Goal: Complete application form: Fill out and submit a form for a specific purpose

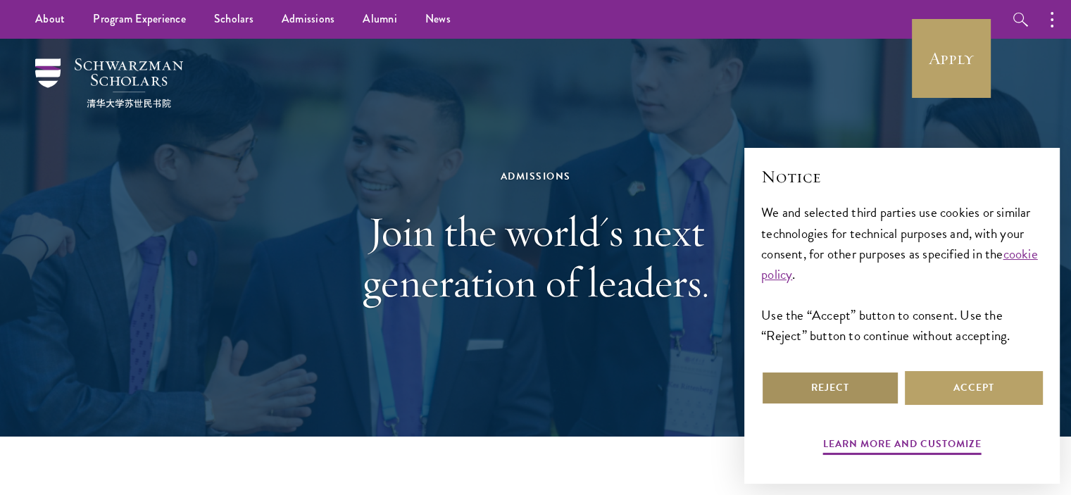
click at [788, 393] on button "Reject" at bounding box center [830, 388] width 138 height 34
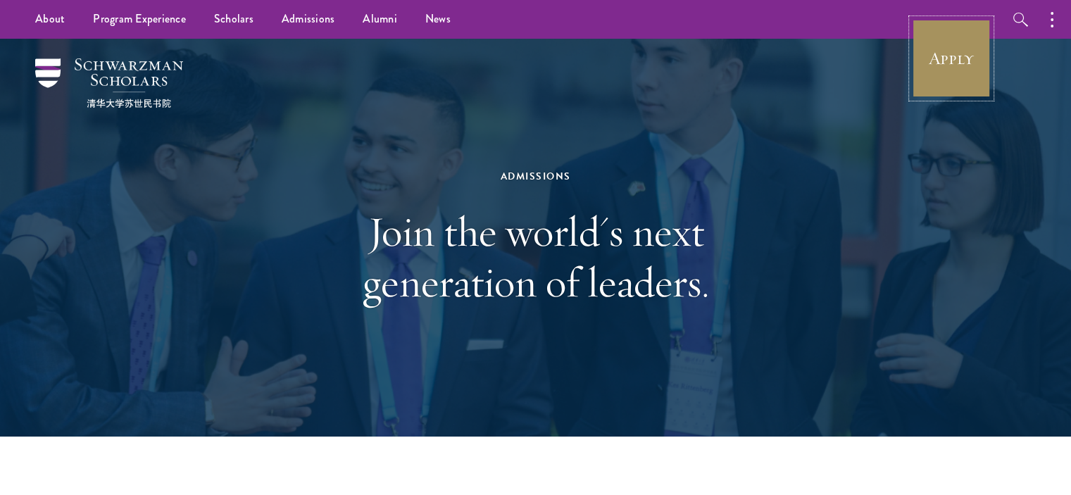
click at [946, 70] on link "Apply" at bounding box center [950, 58] width 79 height 79
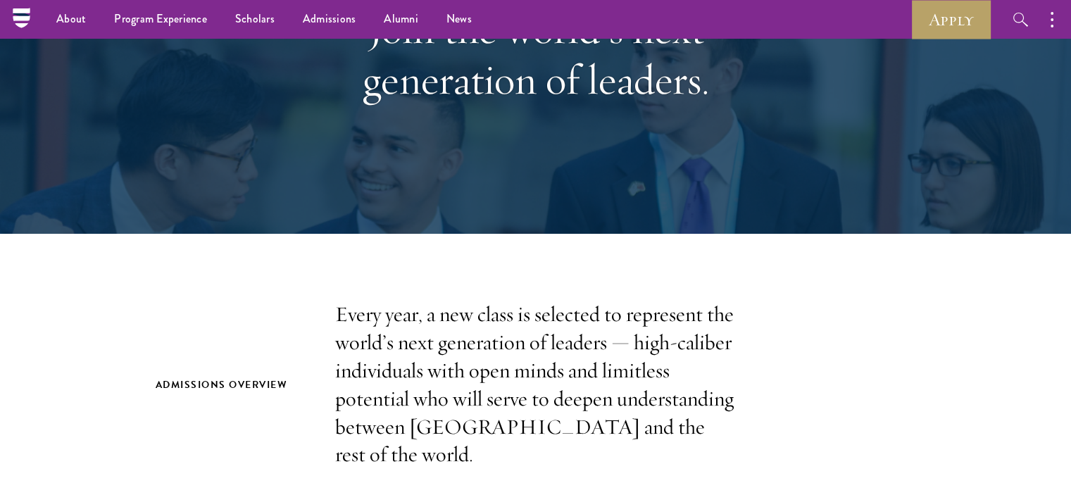
scroll to position [199, 0]
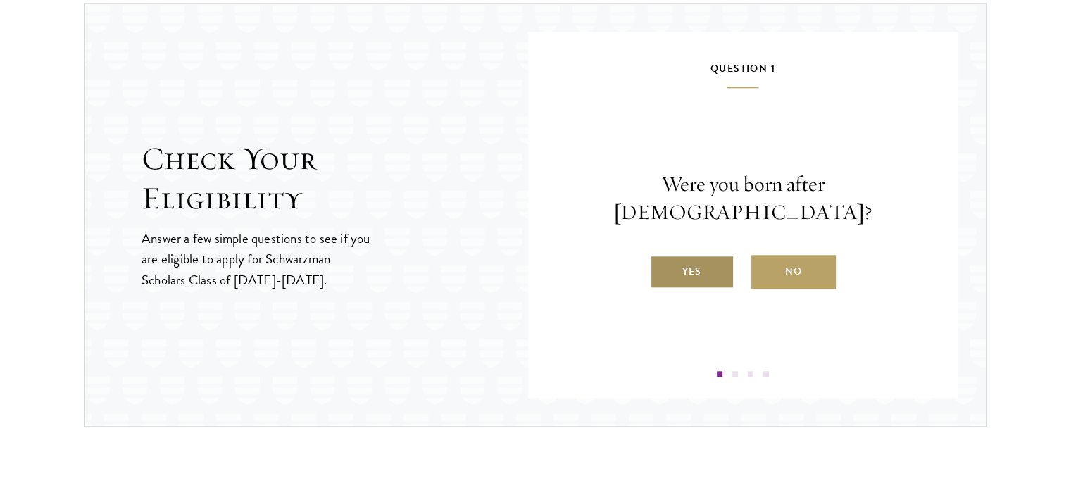
click at [694, 255] on label "Yes" at bounding box center [692, 272] width 84 height 34
click at [662, 256] on input "Yes" at bounding box center [656, 262] width 13 height 13
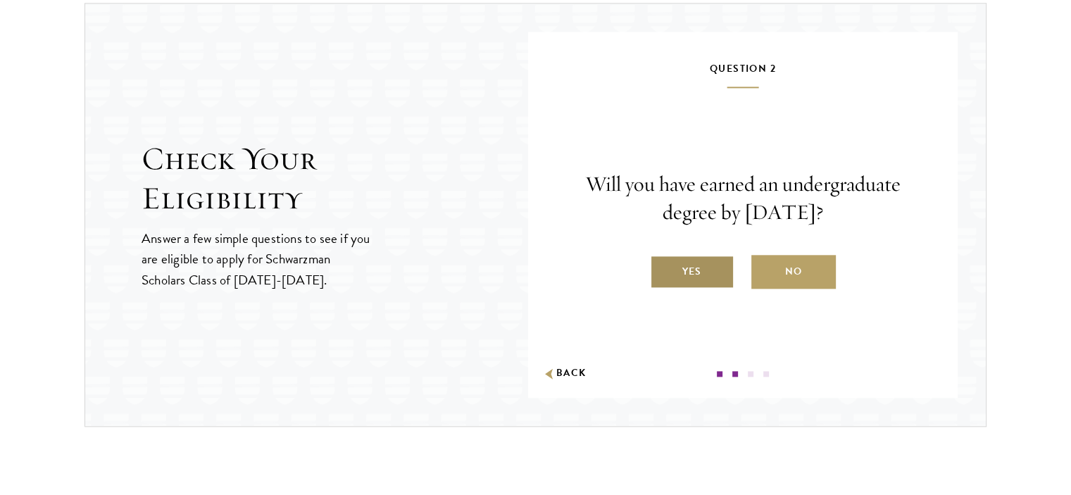
click at [690, 269] on label "Yes" at bounding box center [692, 272] width 84 height 34
click at [662, 269] on input "Yes" at bounding box center [656, 262] width 13 height 13
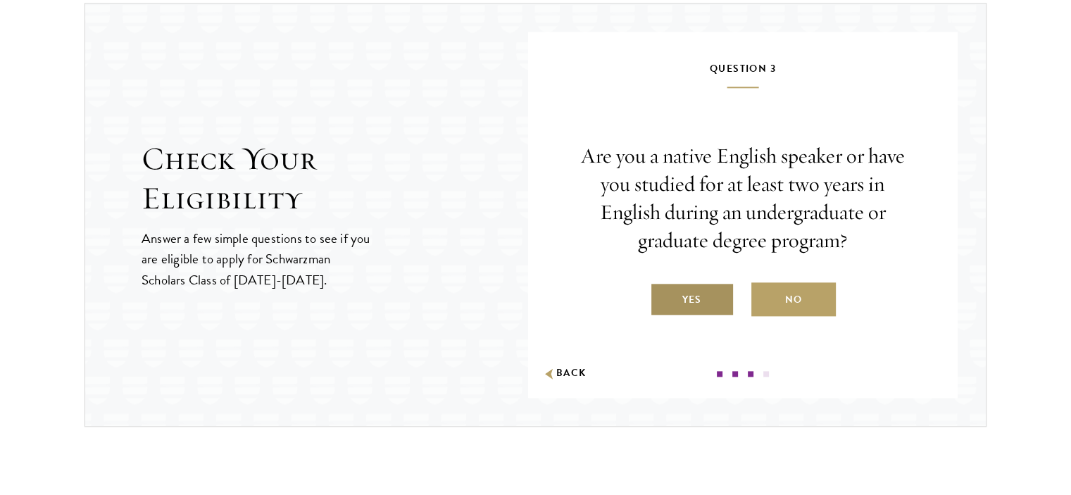
click at [707, 299] on label "Yes" at bounding box center [692, 299] width 84 height 34
click at [662, 297] on input "Yes" at bounding box center [656, 290] width 13 height 13
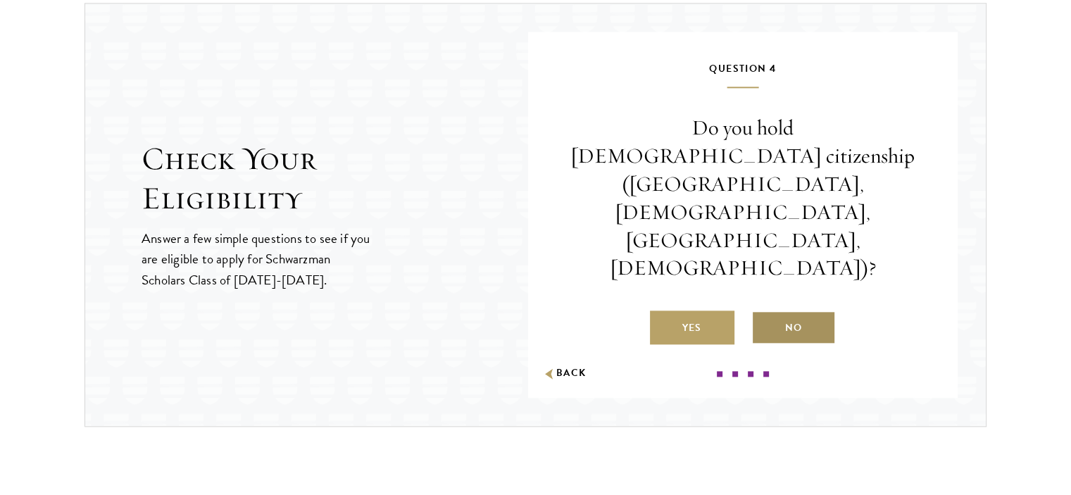
click at [790, 310] on label "No" at bounding box center [793, 327] width 84 height 34
click at [764, 313] on input "No" at bounding box center [757, 319] width 13 height 13
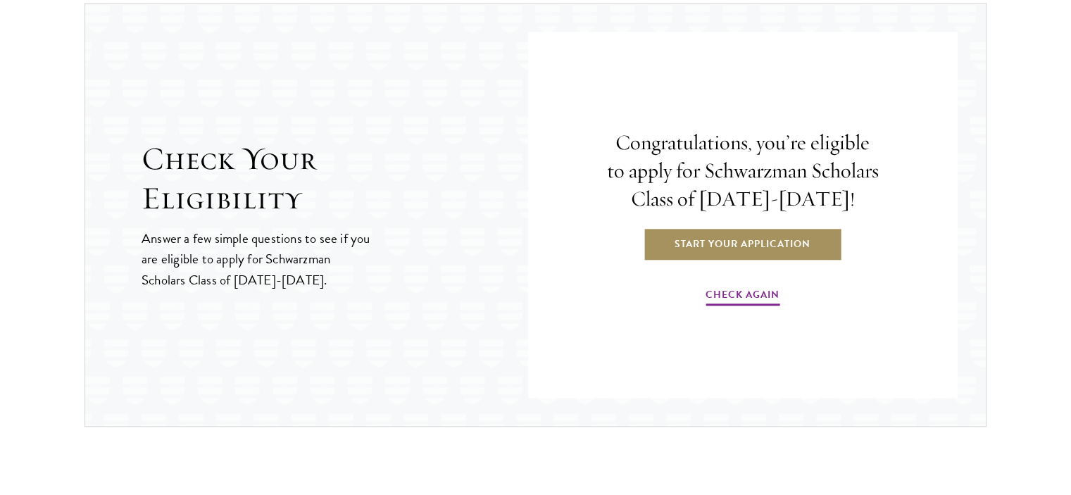
click at [786, 244] on link "Start Your Application" at bounding box center [742, 244] width 199 height 34
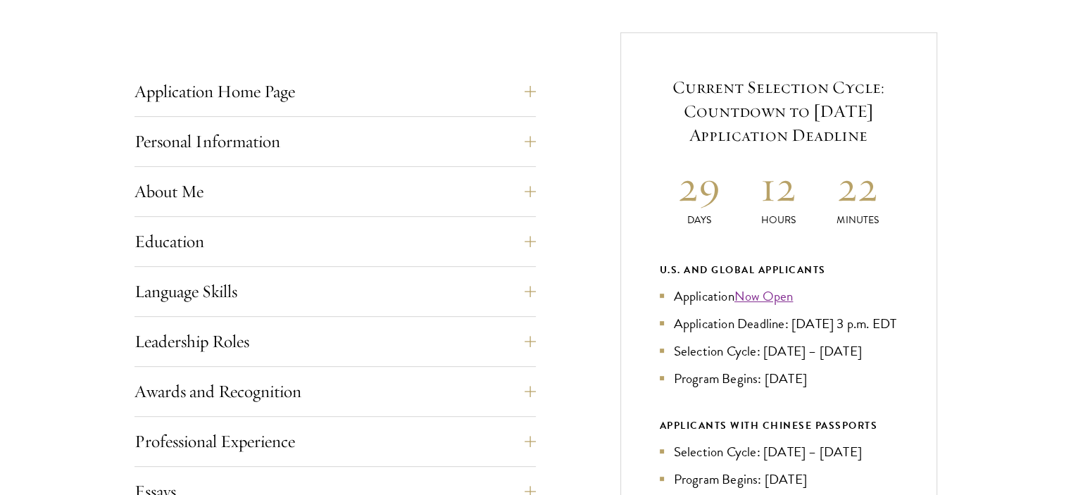
scroll to position [546, 0]
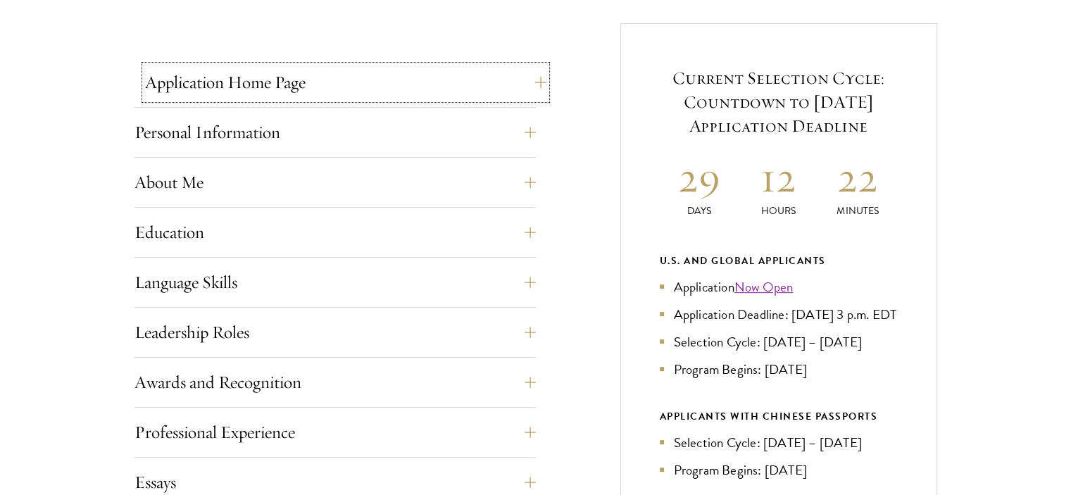
click at [533, 79] on button "Application Home Page" at bounding box center [345, 82] width 401 height 34
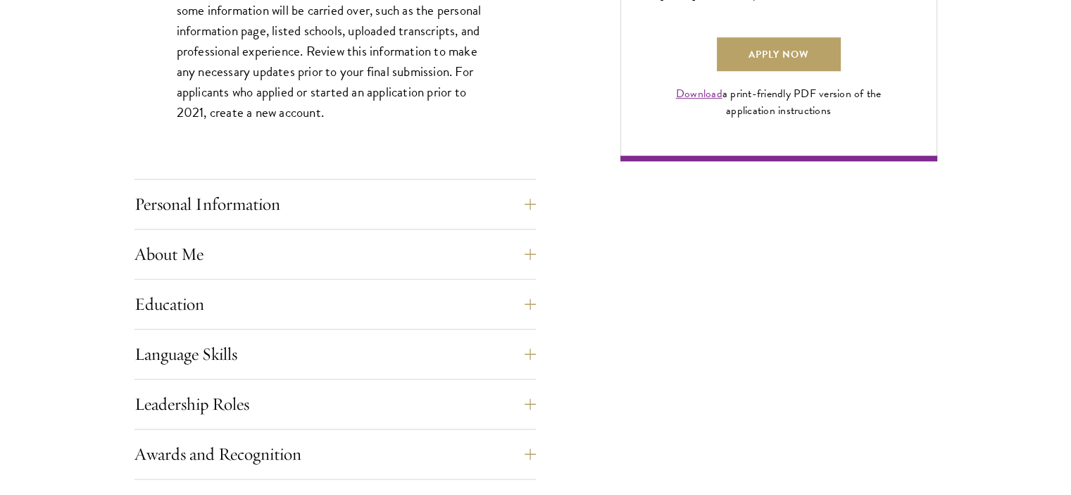
scroll to position [1106, 0]
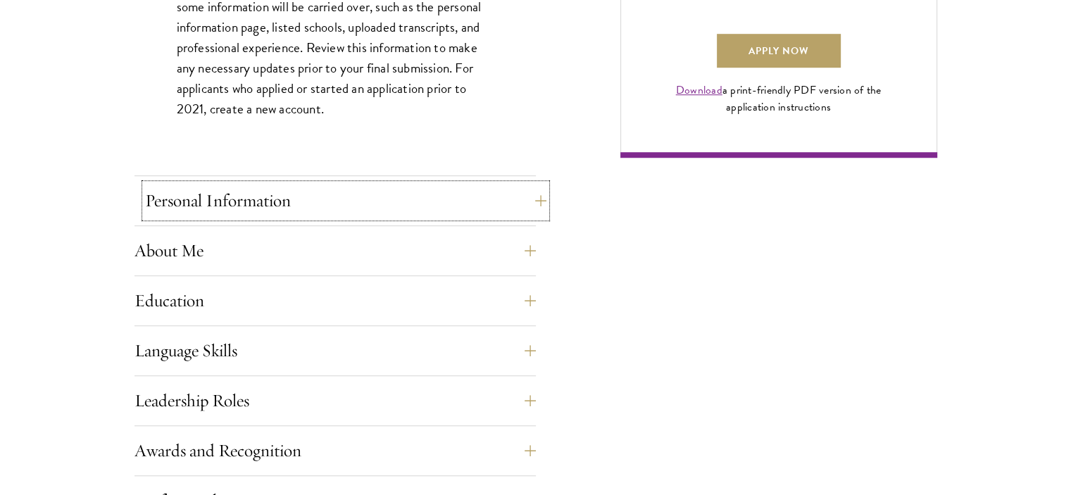
click at [526, 195] on button "Personal Information" at bounding box center [345, 201] width 401 height 34
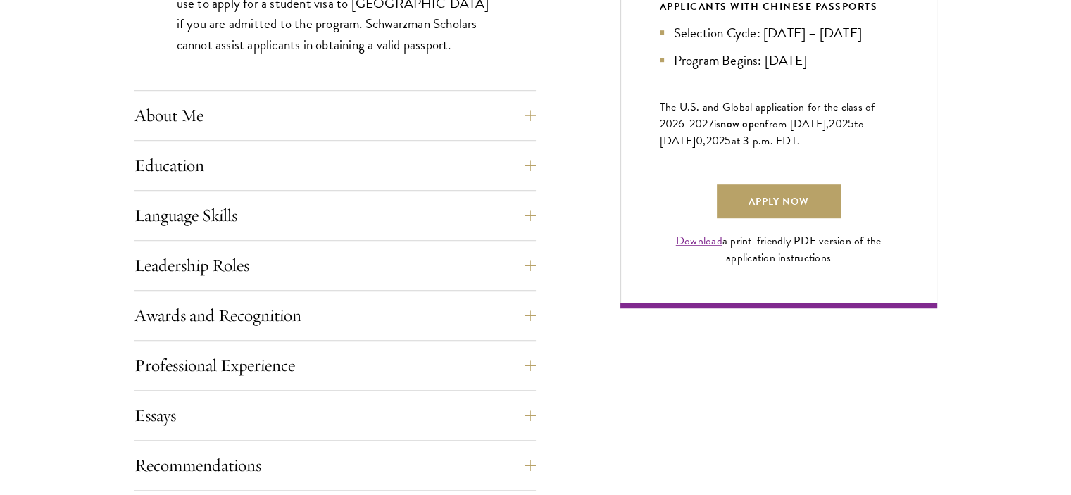
scroll to position [957, 0]
click at [522, 112] on button "About Me" at bounding box center [345, 115] width 401 height 34
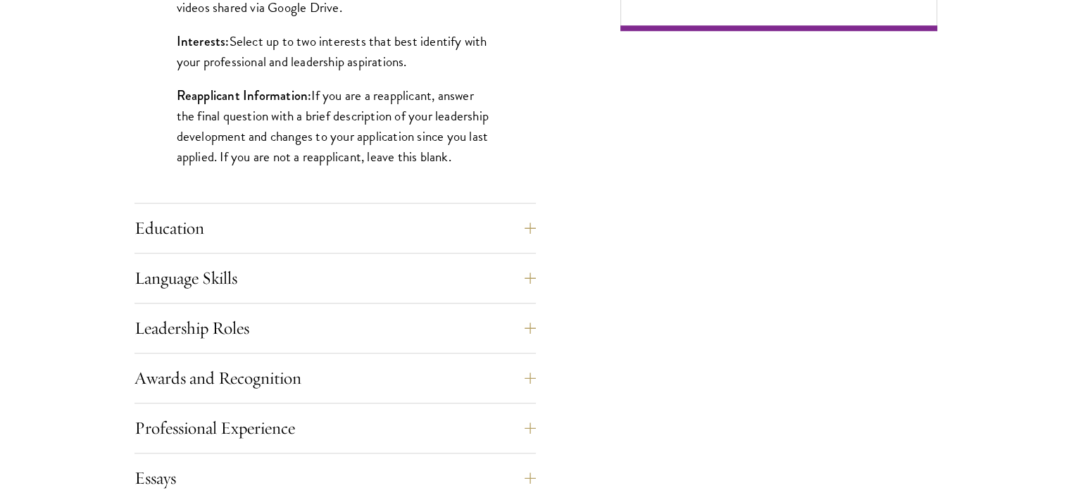
scroll to position [1232, 0]
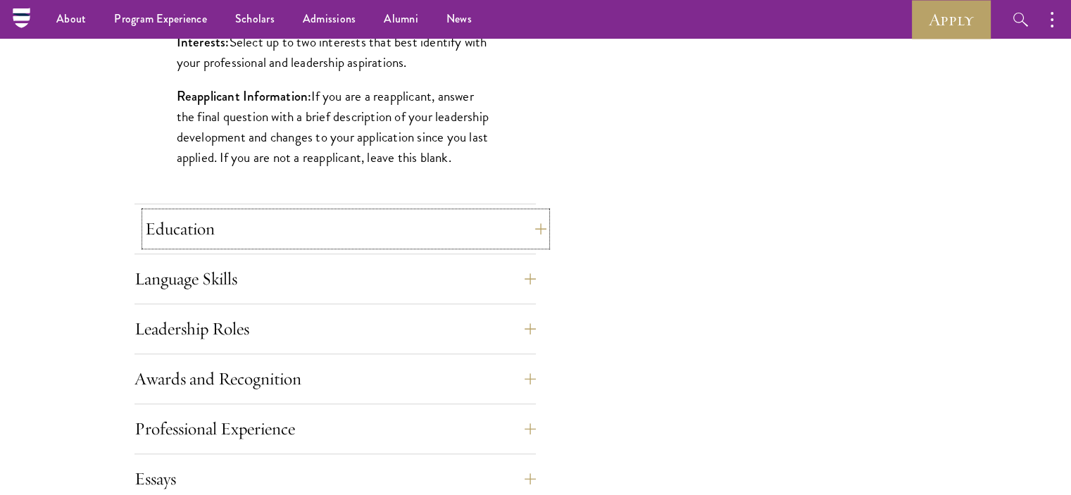
click at [538, 233] on button "Education" at bounding box center [345, 229] width 401 height 34
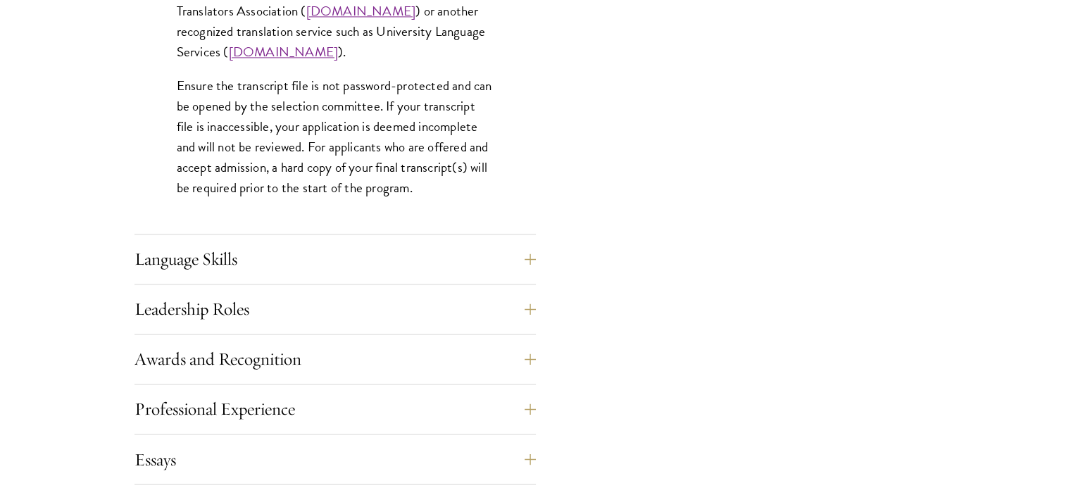
scroll to position [2237, 0]
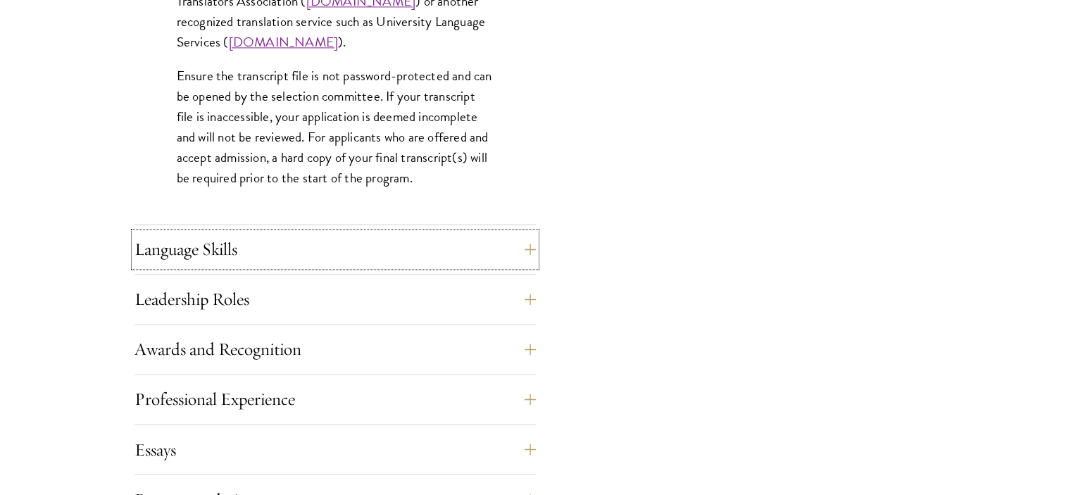
click at [500, 254] on button "Language Skills" at bounding box center [334, 249] width 401 height 34
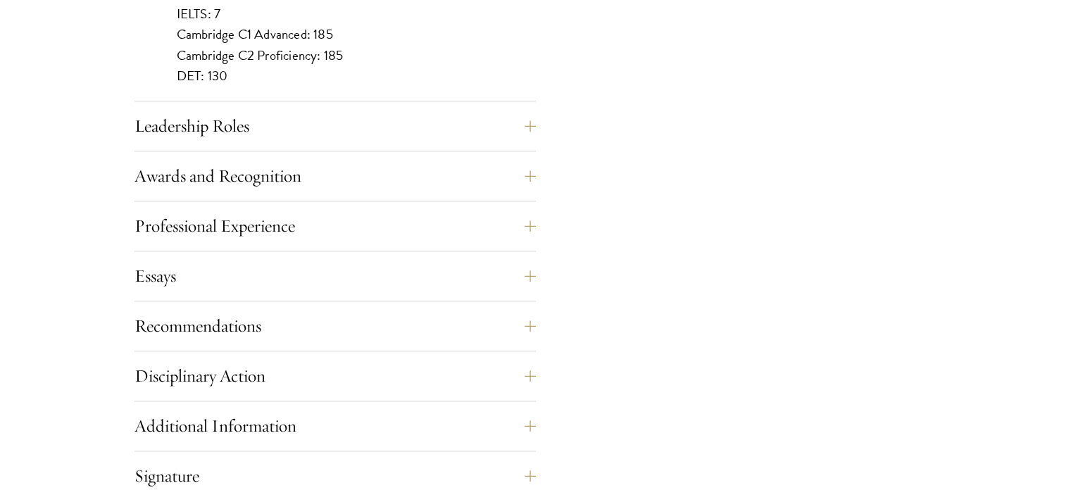
scroll to position [1467, 0]
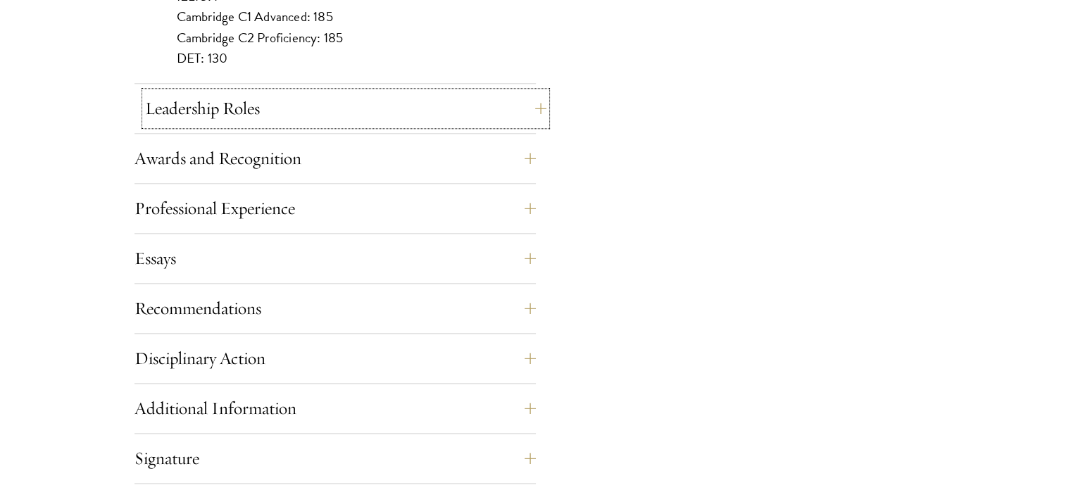
click at [535, 111] on button "Leadership Roles" at bounding box center [345, 109] width 401 height 34
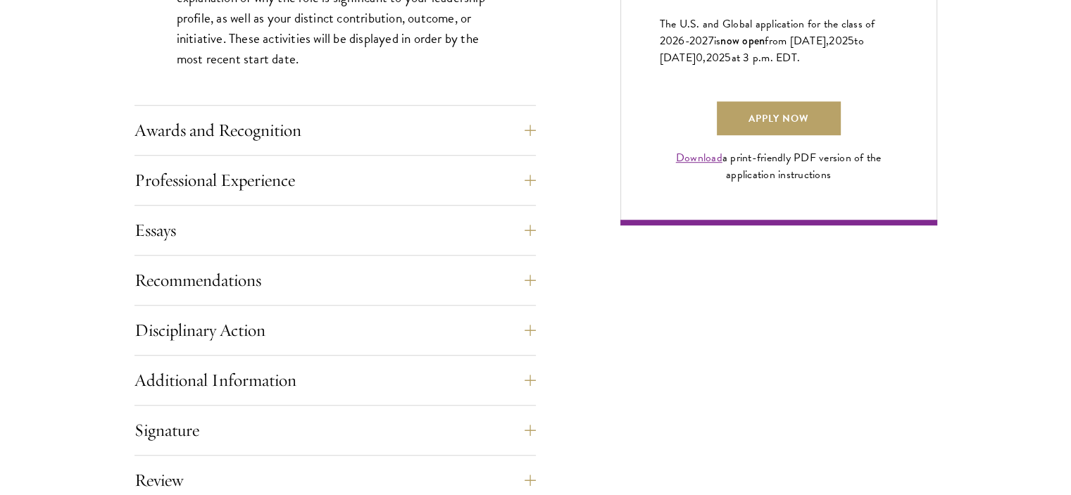
scroll to position [1047, 0]
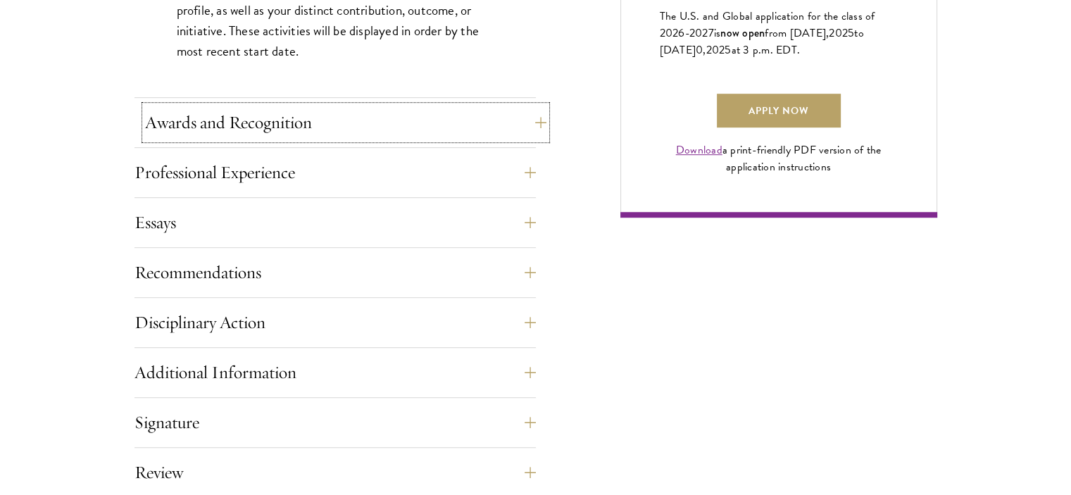
click at [508, 114] on button "Awards and Recognition" at bounding box center [345, 123] width 401 height 34
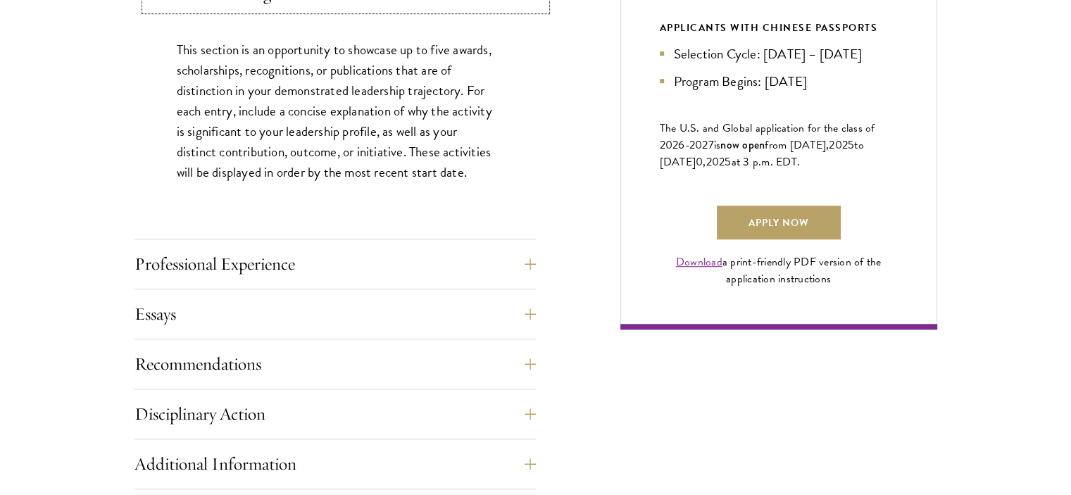
scroll to position [959, 0]
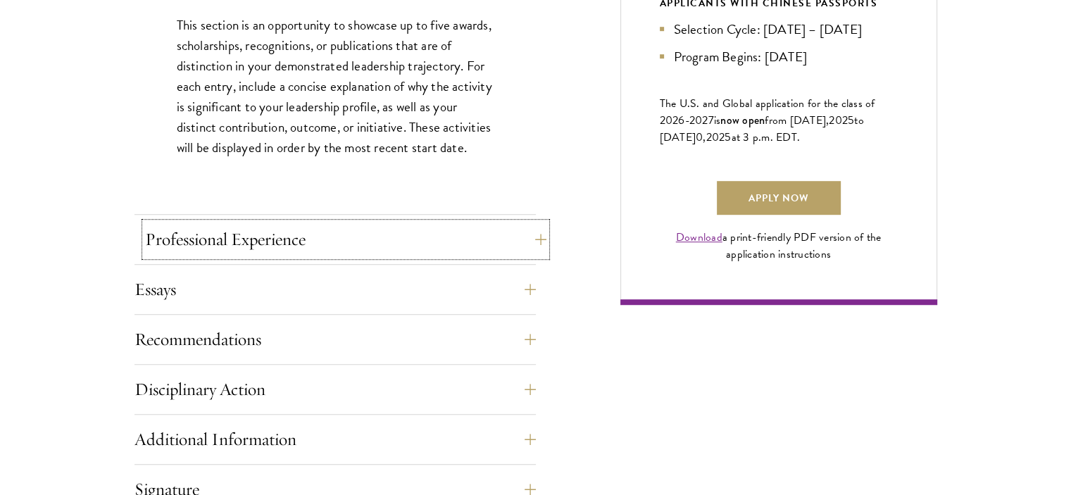
click at [433, 225] on button "Professional Experience" at bounding box center [345, 239] width 401 height 34
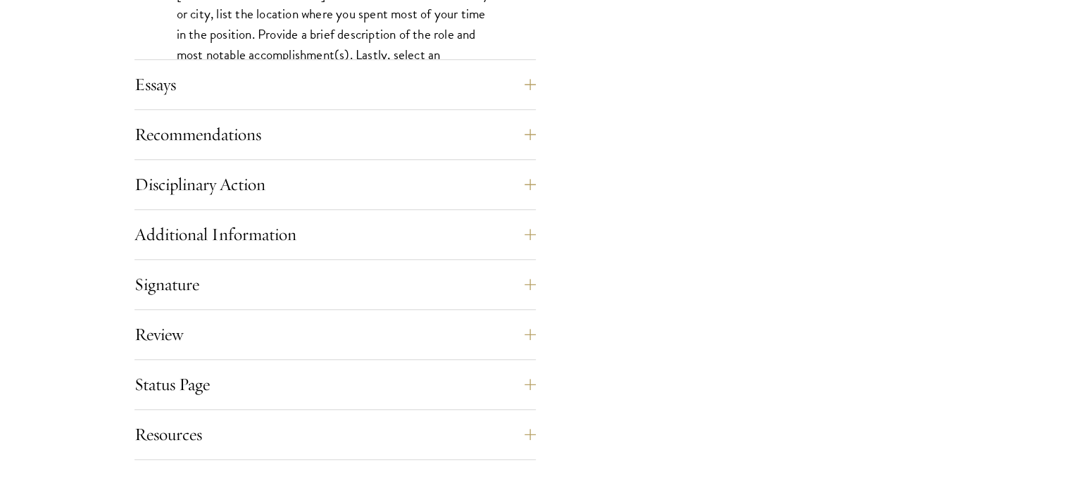
scroll to position [1368, 0]
click at [498, 92] on button "Essays" at bounding box center [345, 85] width 401 height 34
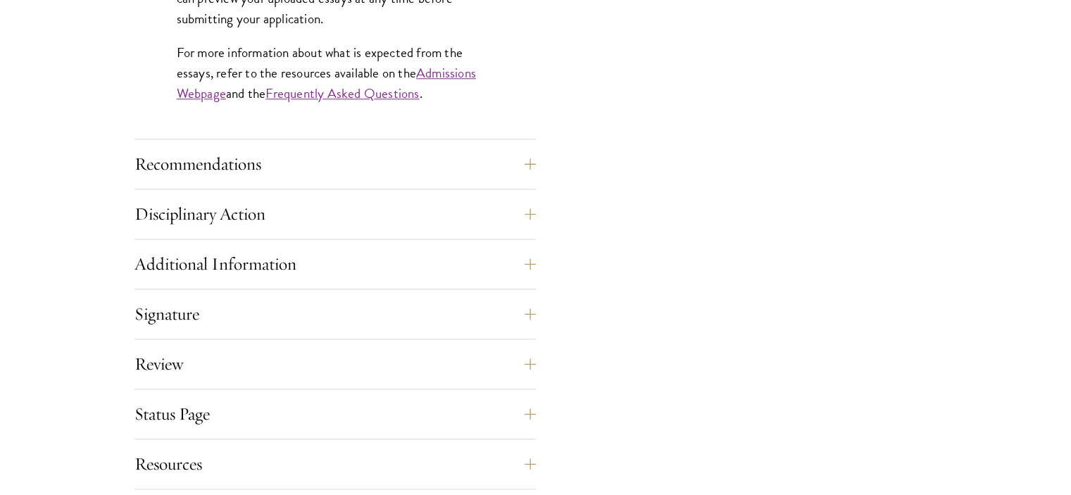
scroll to position [1373, 0]
click at [453, 163] on button "Recommendations" at bounding box center [345, 163] width 401 height 34
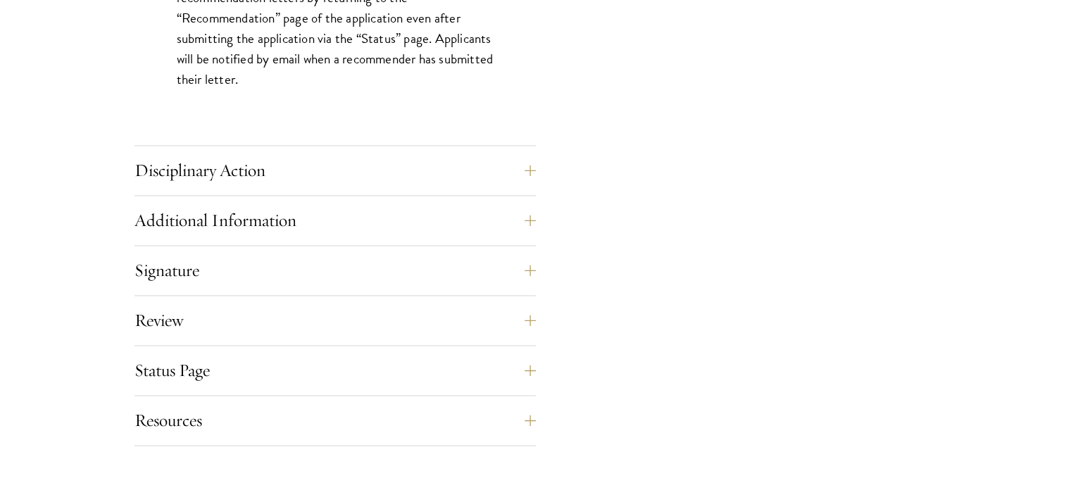
scroll to position [2112, 0]
click at [476, 154] on button "Disciplinary Action" at bounding box center [345, 170] width 401 height 34
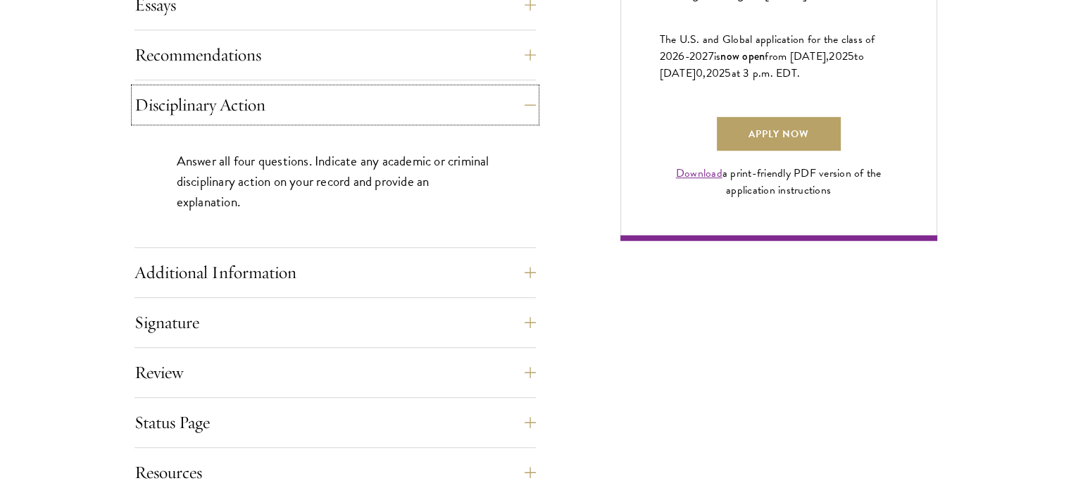
scroll to position [1026, 0]
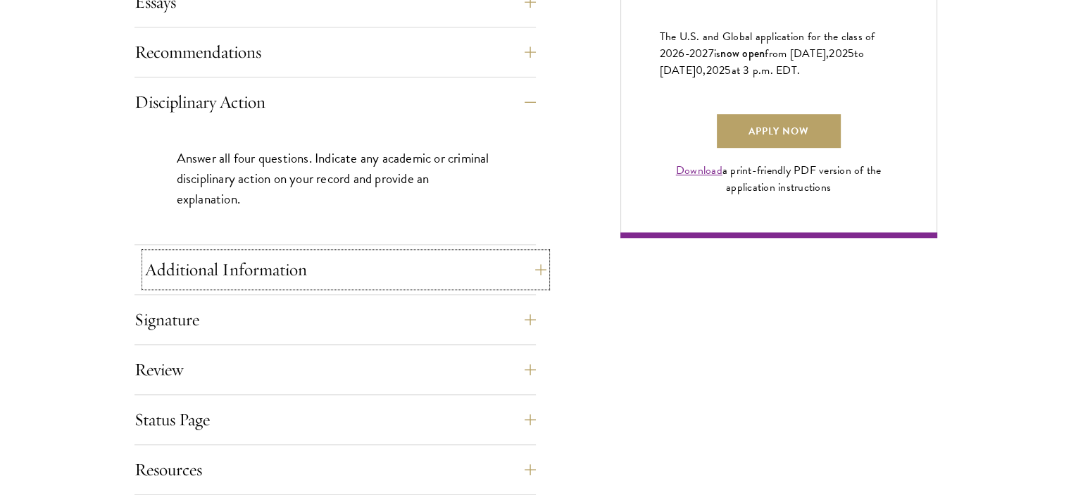
click at [364, 255] on button "Additional Information" at bounding box center [345, 270] width 401 height 34
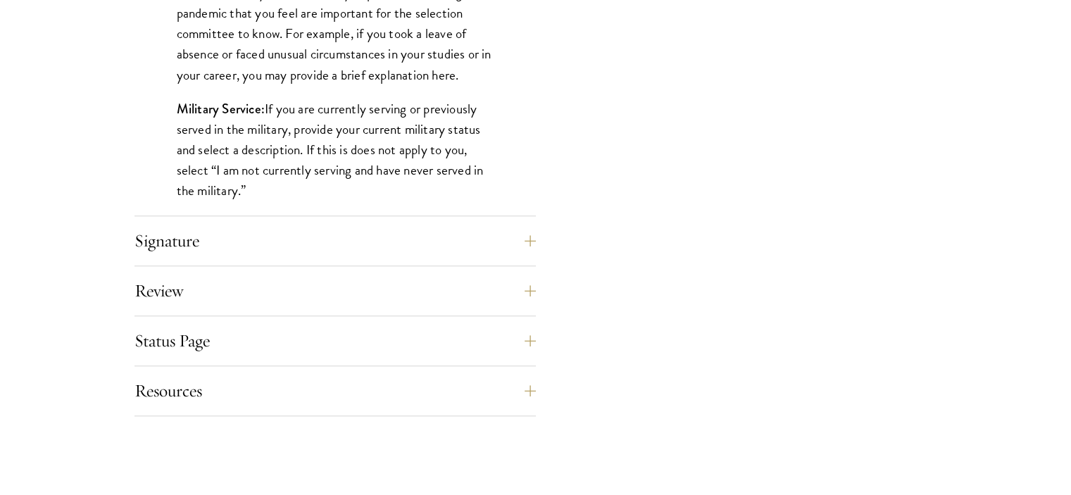
scroll to position [1441, 0]
click at [510, 249] on button "Signature" at bounding box center [345, 239] width 401 height 34
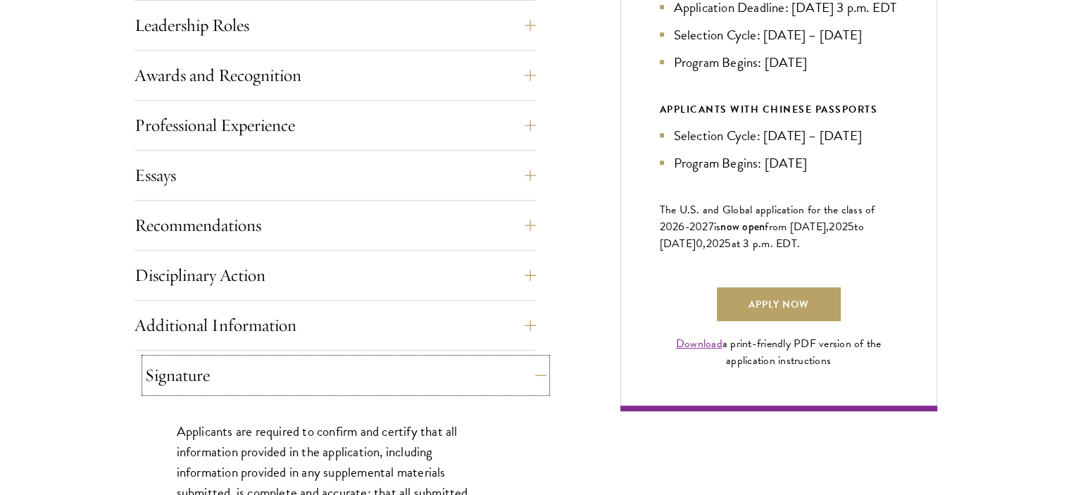
scroll to position [858, 0]
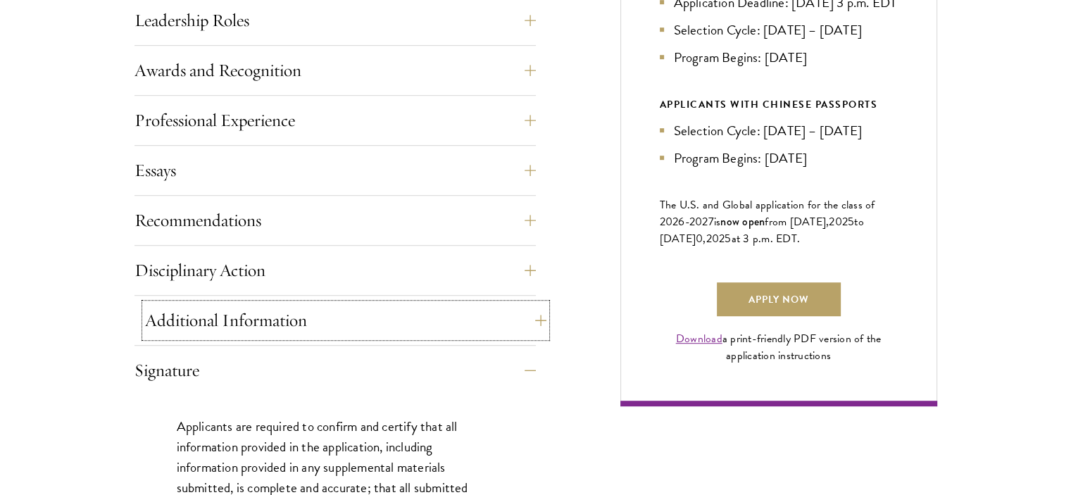
click at [365, 322] on button "Additional Information" at bounding box center [345, 320] width 401 height 34
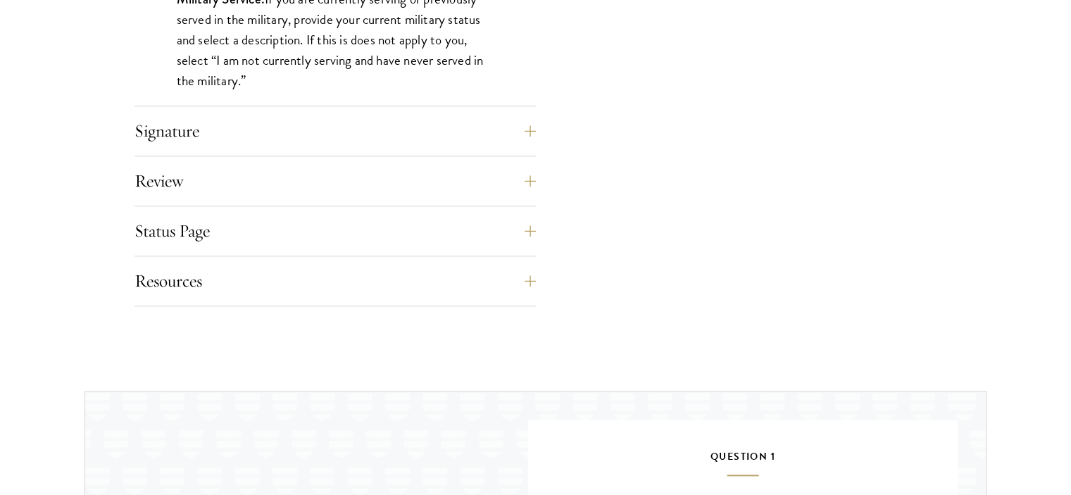
scroll to position [1550, 0]
drag, startPoint x: 500, startPoint y: 122, endPoint x: 517, endPoint y: 104, distance: 24.9
click at [534, 131] on button "Signature" at bounding box center [345, 130] width 401 height 34
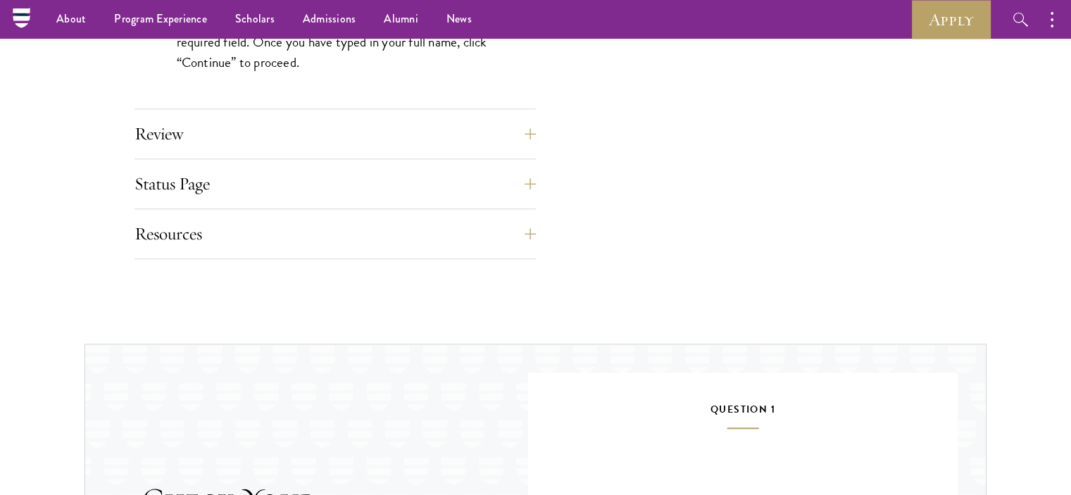
scroll to position [1444, 0]
click at [500, 136] on button "Review" at bounding box center [345, 137] width 401 height 34
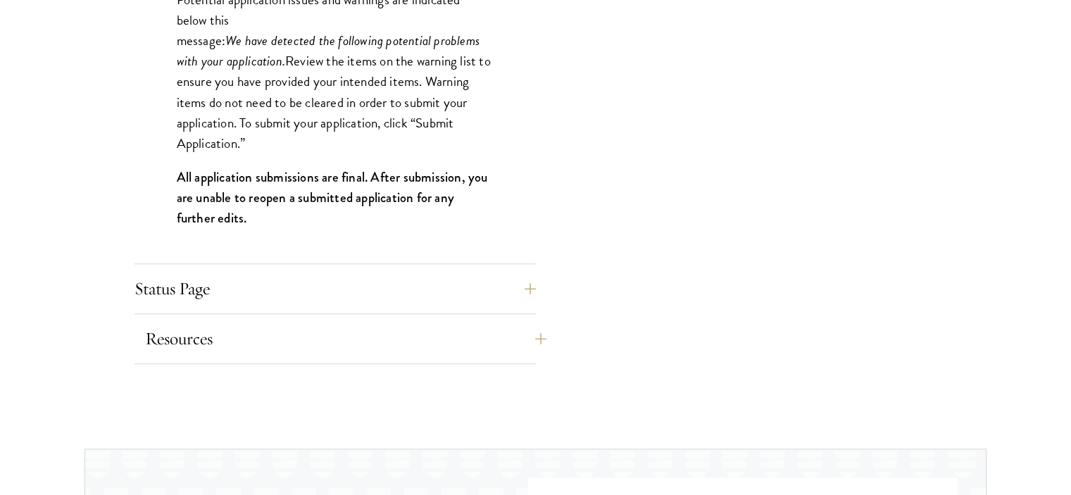
scroll to position [1509, 0]
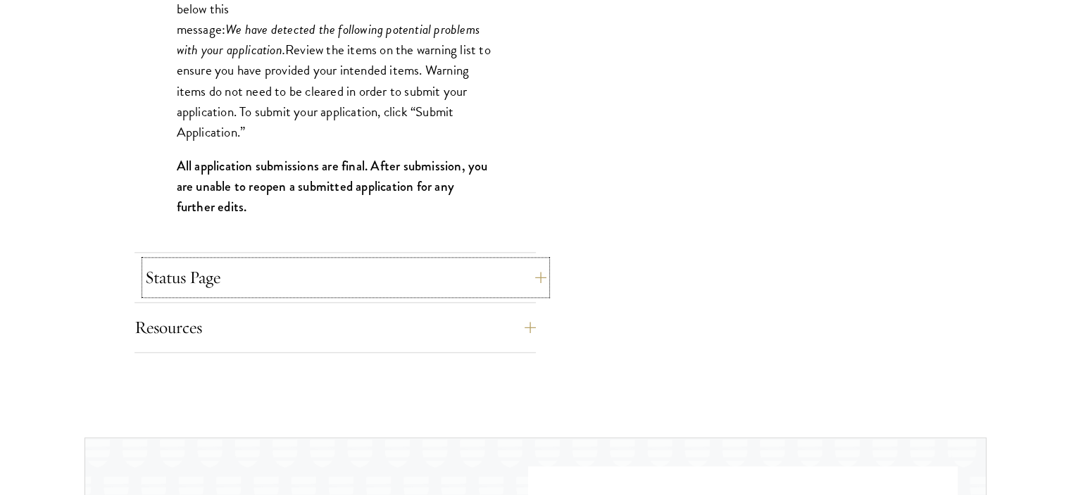
click at [534, 275] on button "Status Page" at bounding box center [345, 277] width 401 height 34
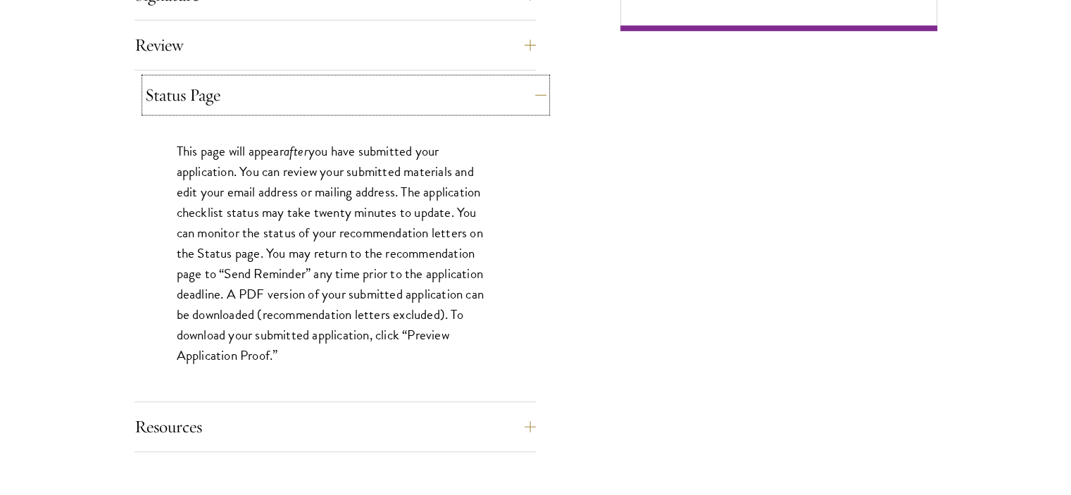
scroll to position [1239, 0]
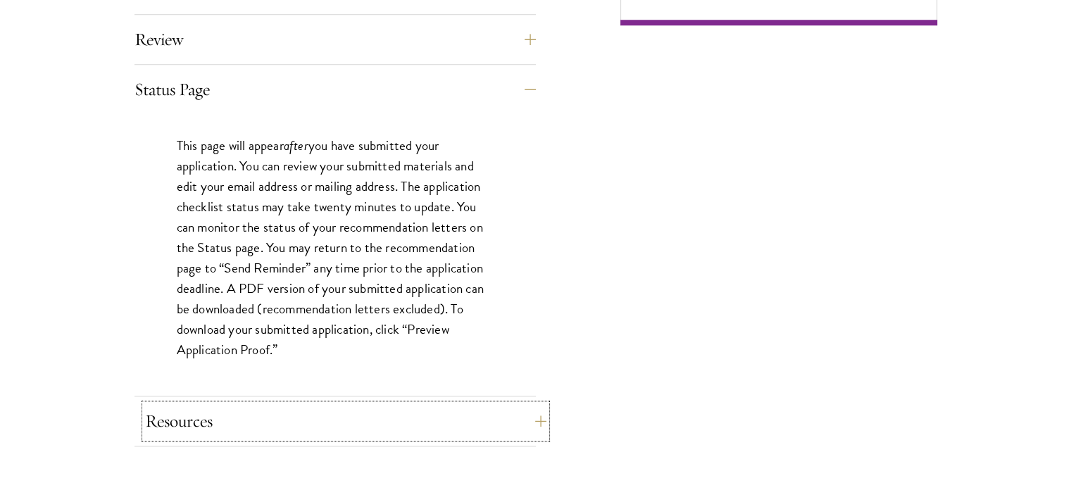
click at [531, 416] on button "Resources" at bounding box center [345, 421] width 401 height 34
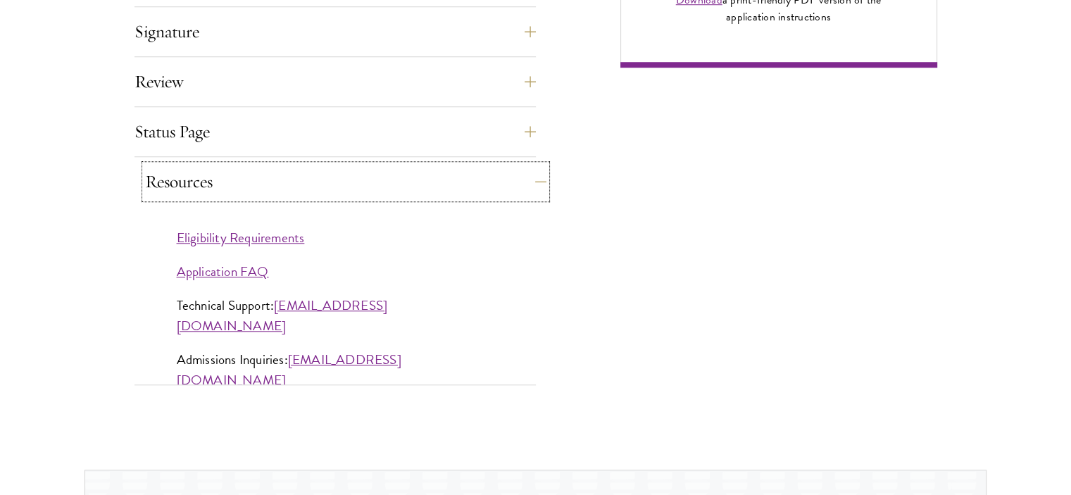
scroll to position [1198, 0]
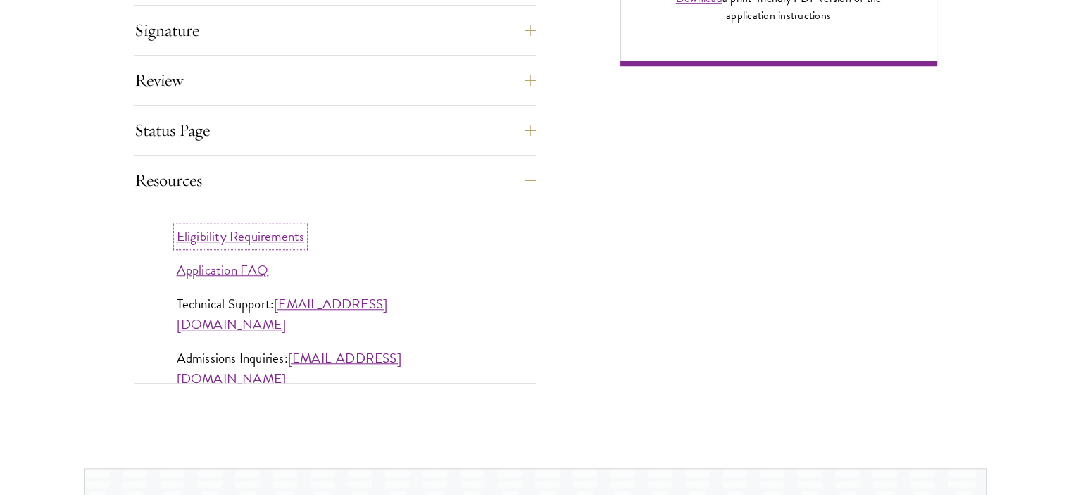
click at [274, 229] on link "Eligibility Requirements" at bounding box center [241, 236] width 128 height 20
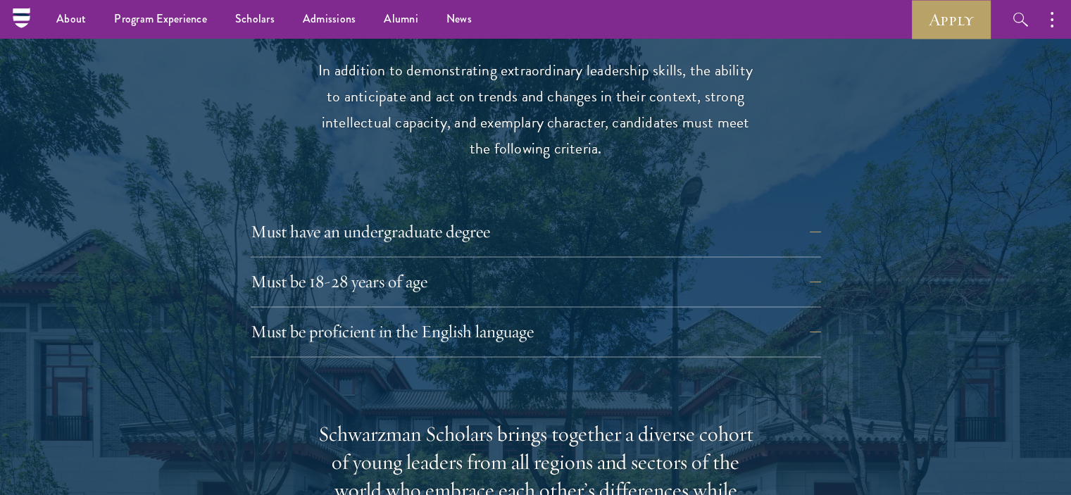
scroll to position [1876, 0]
click at [823, 215] on button "Must have an undergraduate degree" at bounding box center [546, 232] width 570 height 34
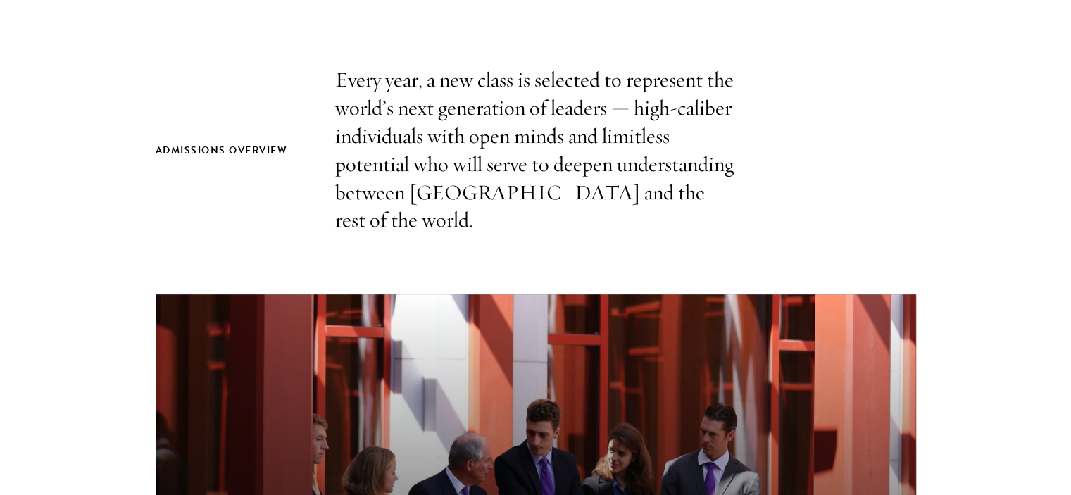
scroll to position [436, 0]
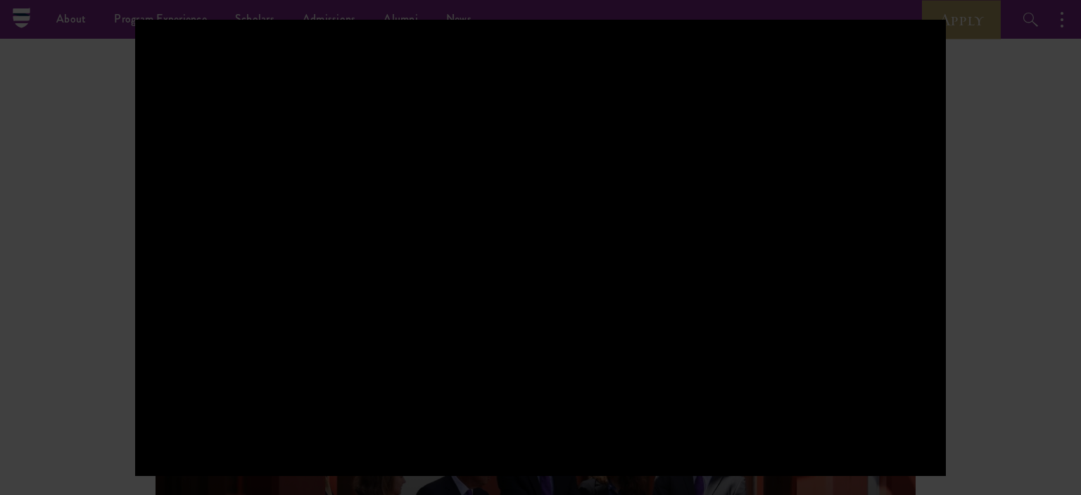
click at [1022, 135] on div at bounding box center [540, 247] width 1081 height 495
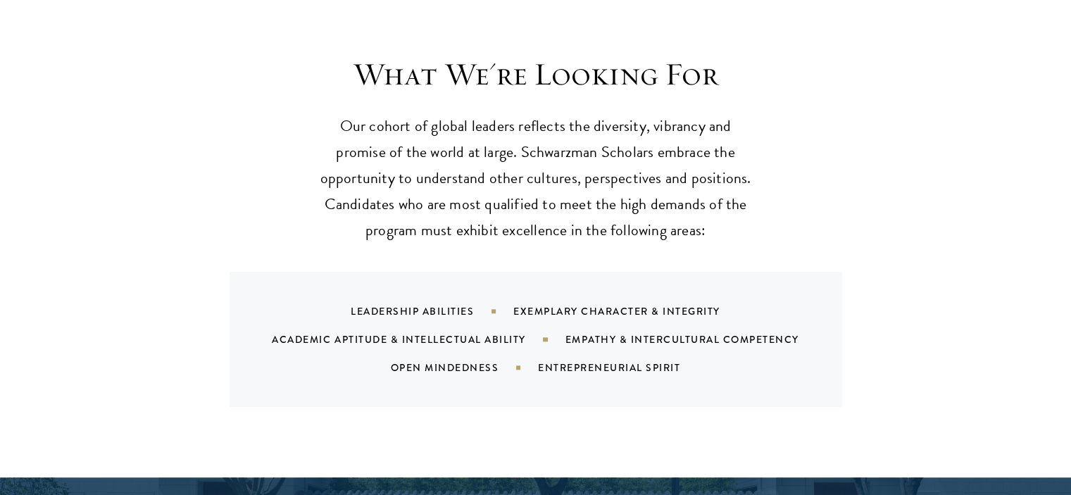
scroll to position [1332, 0]
